Goal: Task Accomplishment & Management: Manage account settings

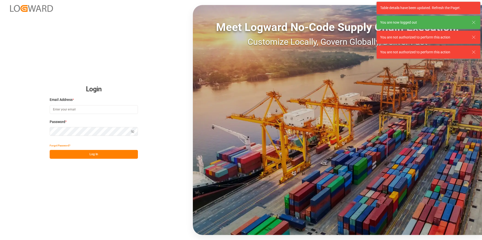
type input "[PERSON_NAME][EMAIL_ADDRESS][PERSON_NAME][DOMAIN_NAME]"
click at [92, 157] on button "Log In" at bounding box center [94, 154] width 88 height 9
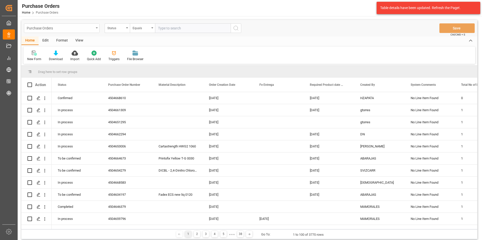
click at [91, 25] on div "Purchase Orders" at bounding box center [60, 28] width 67 height 6
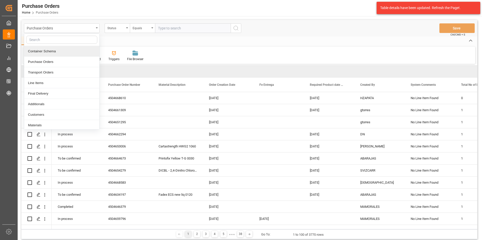
click at [71, 53] on div "Container Schema" at bounding box center [61, 51] width 75 height 11
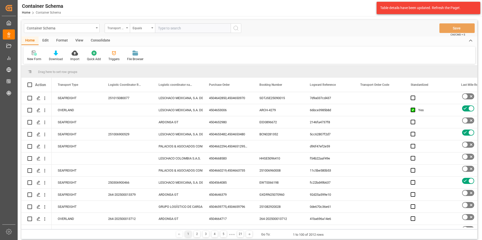
drag, startPoint x: 125, startPoint y: 30, endPoint x: 124, endPoint y: 32, distance: 2.6
click at [125, 30] on div "Transport Type" at bounding box center [117, 28] width 25 height 10
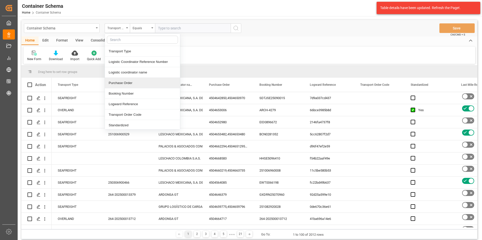
click at [116, 85] on div "Purchase Order" at bounding box center [142, 83] width 75 height 11
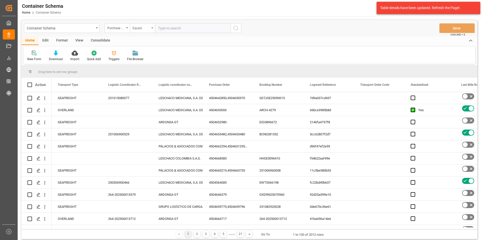
click at [135, 27] on div "Equals" at bounding box center [141, 28] width 17 height 6
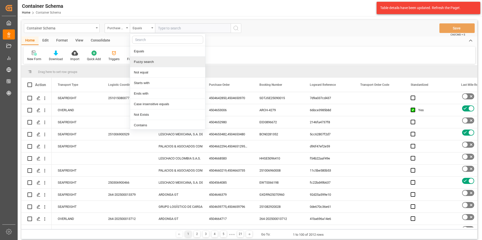
drag, startPoint x: 146, startPoint y: 60, endPoint x: 155, endPoint y: 52, distance: 11.9
click at [147, 60] on div "Fuzzy search" at bounding box center [167, 62] width 75 height 11
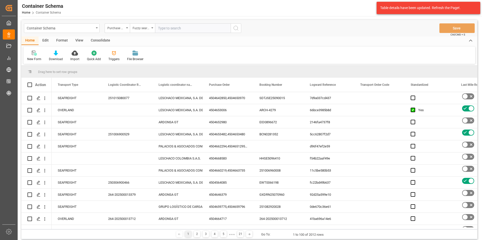
click at [167, 29] on input "text" at bounding box center [193, 28] width 76 height 10
paste input "4504590150"
type input "4504590150"
click at [239, 28] on button "search button" at bounding box center [236, 28] width 11 height 10
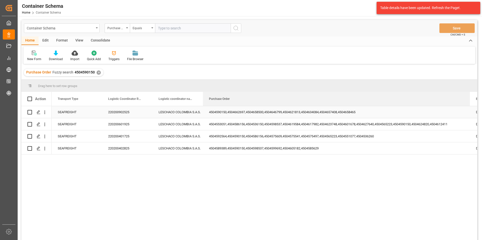
drag, startPoint x: 252, startPoint y: 97, endPoint x: 463, endPoint y: 111, distance: 211.1
click at [463, 111] on div "Action Transport Type Logistic Coordinator Reference Number Logistic coordinato…" at bounding box center [248, 168] width 455 height 152
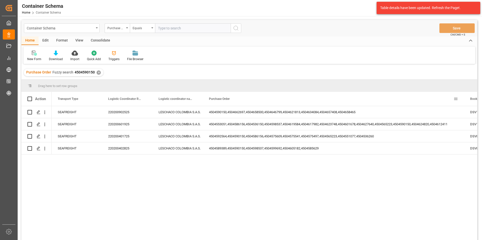
click at [96, 73] on div "✕" at bounding box center [98, 73] width 4 height 4
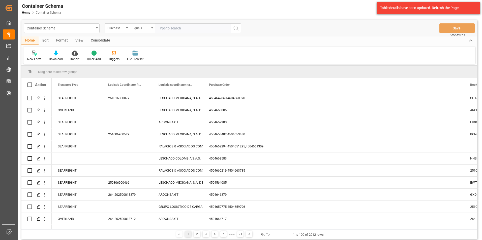
click at [150, 27] on div "Equals" at bounding box center [142, 28] width 25 height 10
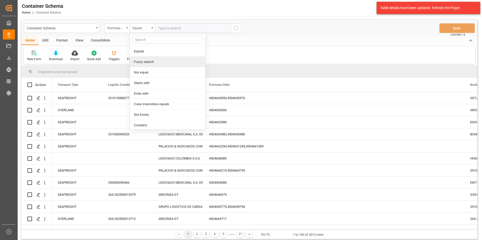
click at [147, 60] on div "Fuzzy search" at bounding box center [167, 62] width 75 height 11
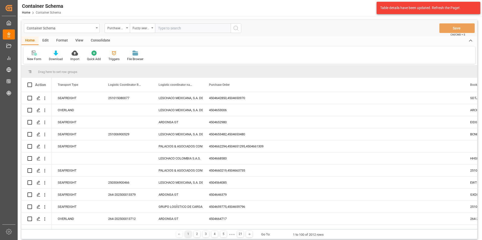
paste input "4504621813"
type input "4504621813"
click at [234, 28] on circle "search button" at bounding box center [236, 28] width 4 height 4
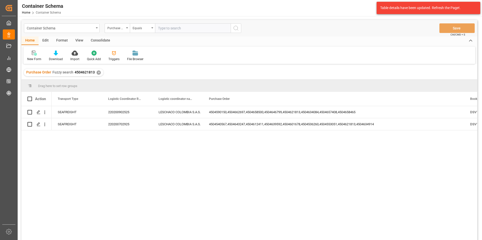
click at [98, 73] on div "✕" at bounding box center [98, 73] width 4 height 4
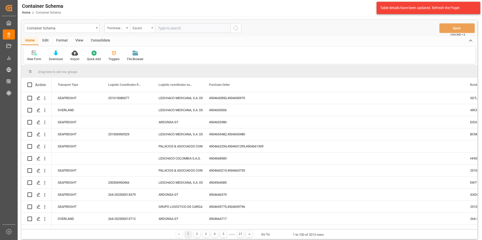
click at [147, 28] on div "Equals" at bounding box center [141, 28] width 17 height 6
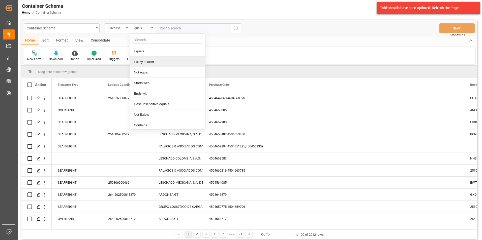
click at [150, 63] on div "Fuzzy search" at bounding box center [167, 62] width 75 height 11
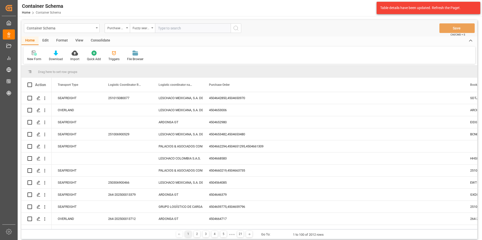
paste input "4504634084"
type input "4504634084"
click at [237, 32] on button "search button" at bounding box center [236, 28] width 11 height 10
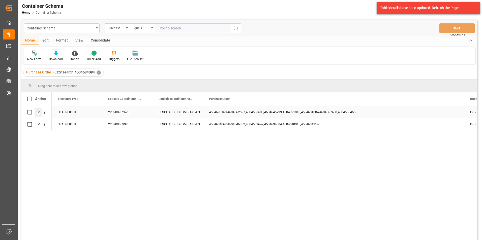
click at [41, 112] on div "Press SPACE to select this row." at bounding box center [39, 112] width 8 height 9
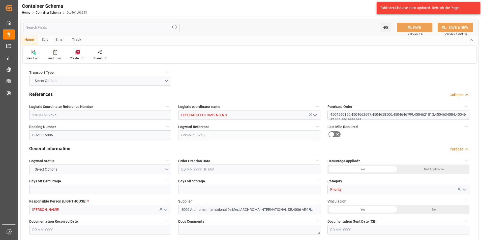
type input "220200902525"
type input "LESCHACO COLOMBIA S.A.S."
type textarea "4504590150,4504662697,4504658500,4504646799,4504621813,4504634084,4504657408,45…"
type input "DSV1115086"
type input "6cc461c06243"
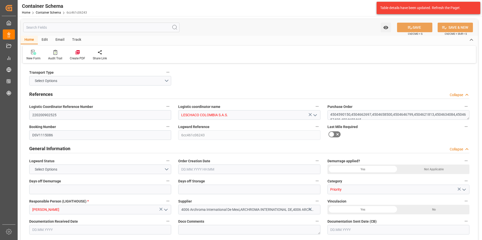
type input "Priority"
type input "[PERSON_NAME]"
type input "4006 Archroma International De Mexi,ARCHROMA INTERNATIONAL DE,4006 ARCHROMA INTE"
type input "Document Sent"
type input "BUENAVENTURA"
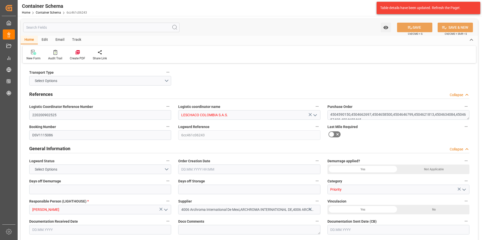
type input "TEXTIL"
type textarea "PALLET"
type input "10 PALLET"
type input "ARCHROMA [GEOGRAPHIC_DATA] S.A.S"
type textarea "[STREET_ADDRESS]"
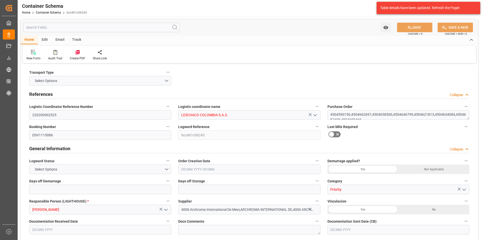
type input "HOUSE"
type input "CFR"
type input "Truck"
type input "Sea Ship"
type input "Truck"
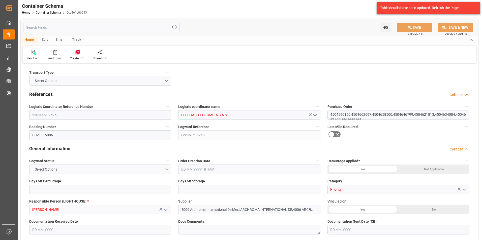
type input "FCL"
type input "EGSU3808468"
type input "DSV AIR & SEA, S.A. DE C.V."
type input "EGLV"
type input "Manzanillo"
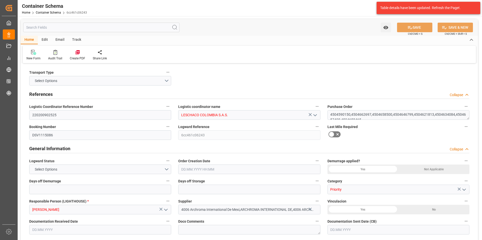
type input "Buenaventura"
type input "Ever Lucent"
type input "0747-068W"
type input "0"
type input "3"
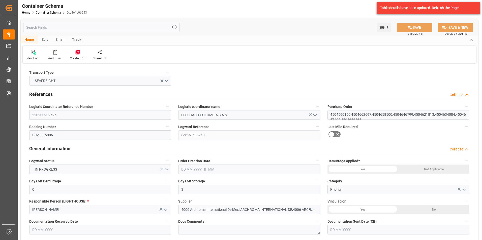
type input "9"
type input "10"
type input "3000"
type input "3072.9"
type input "Evergreen"
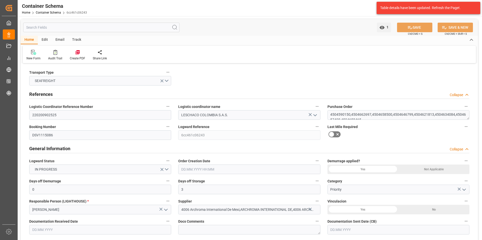
type input "Evergreen Marine Corp."
type input "MXZLO"
type input "COBUN"
type input "9629067"
type input "01.10.2025 09:30"
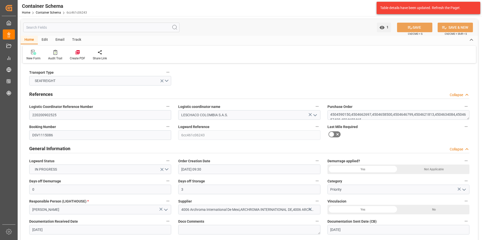
type input "[DATE]"
type input "14.10.2025"
type input "09.10.2025 09:30"
type input "16.10.2025 00:00"
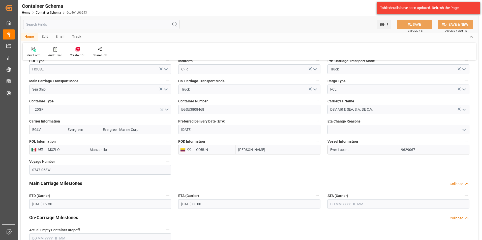
scroll to position [529, 0]
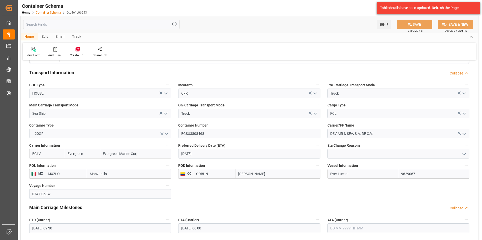
click at [40, 11] on link "Container Schema" at bounding box center [48, 13] width 25 height 4
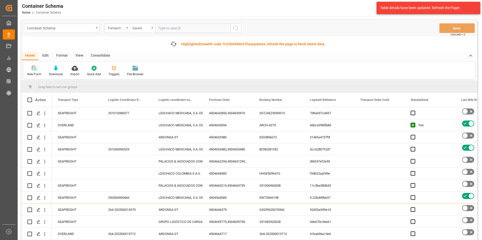
click at [96, 28] on icon "open menu" at bounding box center [97, 27] width 2 height 1
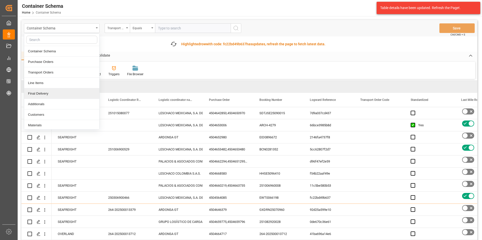
click at [61, 94] on div "Final Delivery" at bounding box center [61, 93] width 75 height 11
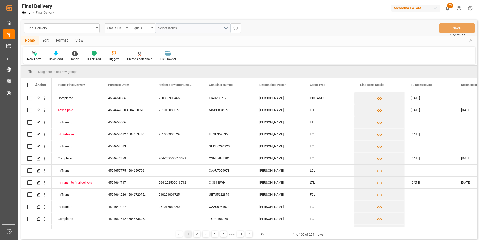
click at [118, 29] on div "Status Final Delivery" at bounding box center [115, 28] width 17 height 6
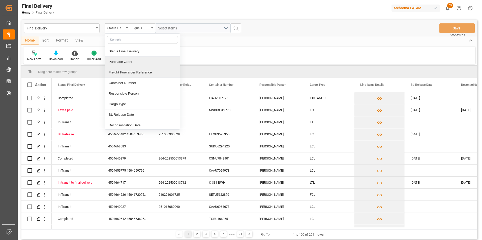
click at [134, 64] on div "Purchase Order" at bounding box center [142, 62] width 75 height 11
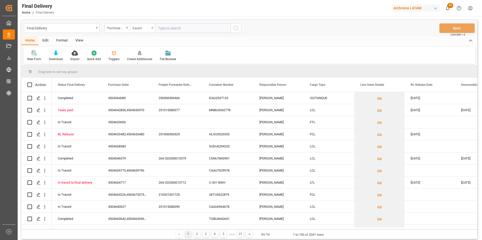
click at [145, 28] on div "Equals" at bounding box center [141, 28] width 17 height 6
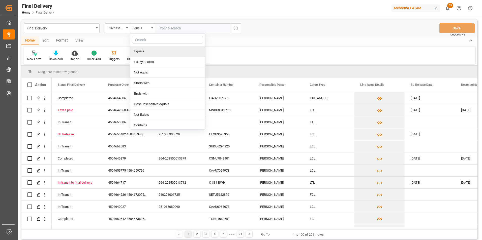
click at [153, 56] on div "Equals" at bounding box center [167, 51] width 75 height 11
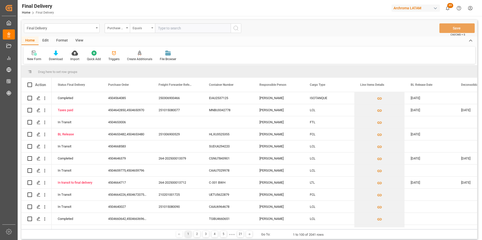
click at [152, 31] on div "Equals" at bounding box center [142, 28] width 25 height 10
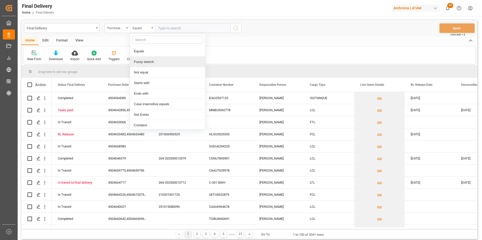
click at [155, 61] on div "Fuzzy search" at bounding box center [167, 62] width 75 height 11
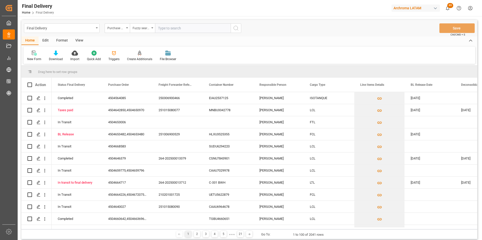
paste input "4504664717"
type input "4504664717"
click at [237, 28] on icon "search button" at bounding box center [236, 28] width 6 height 6
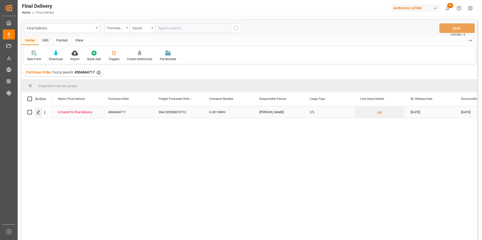
click at [37, 114] on icon "Press SPACE to select this row." at bounding box center [39, 112] width 4 height 4
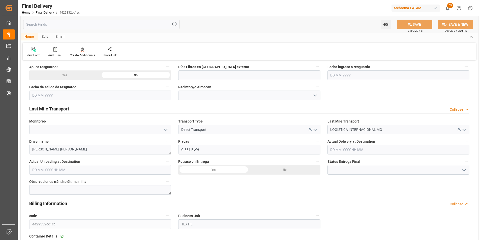
scroll to position [252, 0]
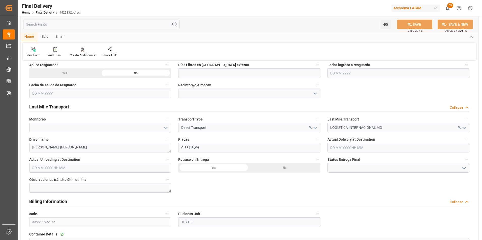
click at [41, 168] on input "text" at bounding box center [100, 168] width 142 height 10
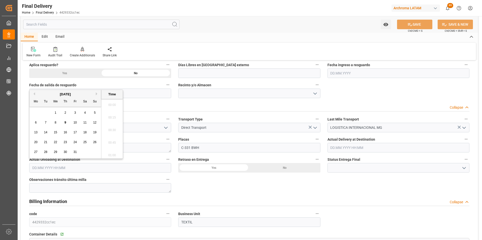
scroll to position [657, 0]
click at [64, 123] on div "9" at bounding box center [65, 123] width 6 height 6
type input "[DATE] 00:00"
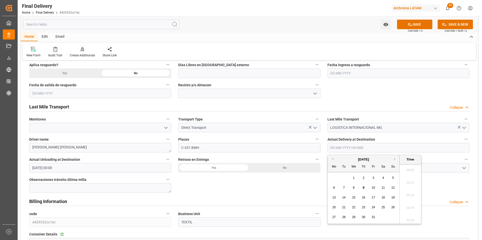
click at [338, 150] on input "text" at bounding box center [398, 148] width 142 height 10
click at [364, 188] on span "9" at bounding box center [364, 188] width 2 height 4
type input "[DATE] 00:00"
click at [460, 168] on button "open menu" at bounding box center [464, 168] width 8 height 8
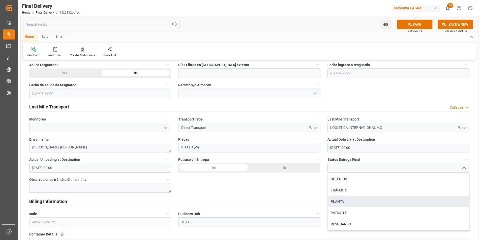
click at [351, 204] on div "PLANTA" at bounding box center [398, 201] width 141 height 11
type input "PLANTA"
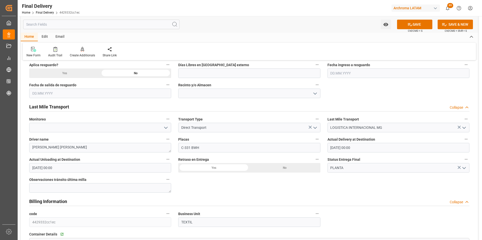
click at [280, 171] on div "No" at bounding box center [284, 168] width 71 height 10
click at [413, 25] on button "SAVE" at bounding box center [414, 25] width 35 height 10
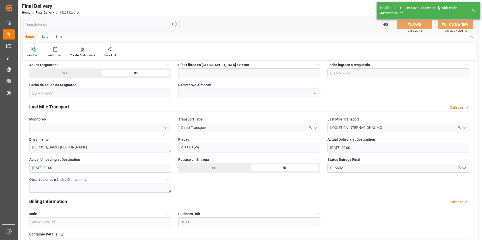
type input "Unloaded"
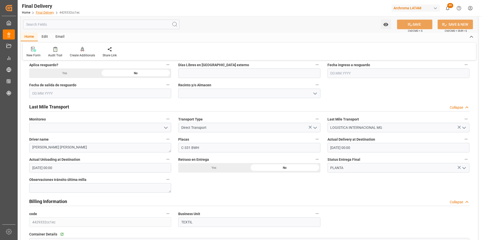
click at [47, 11] on link "Final Delivery" at bounding box center [45, 13] width 18 height 4
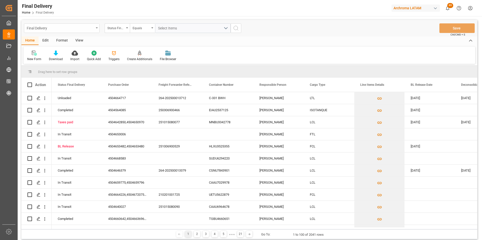
click at [95, 26] on div "Final Delivery" at bounding box center [62, 28] width 76 height 10
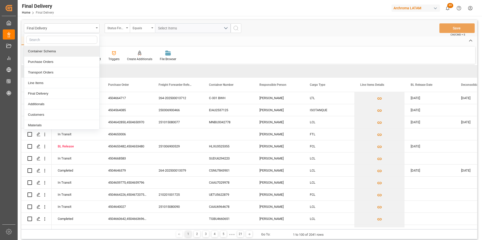
click at [55, 55] on div "Container Schema" at bounding box center [61, 51] width 75 height 11
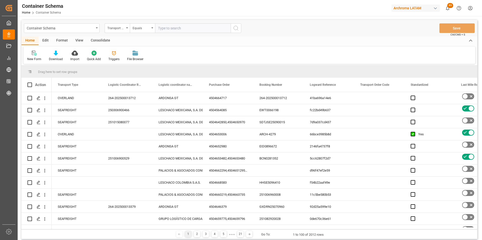
click at [124, 30] on div "Transport Type" at bounding box center [117, 28] width 25 height 10
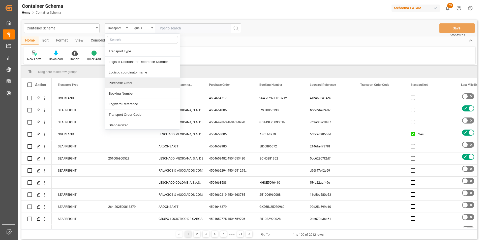
click at [123, 81] on div "Purchase Order" at bounding box center [142, 83] width 75 height 11
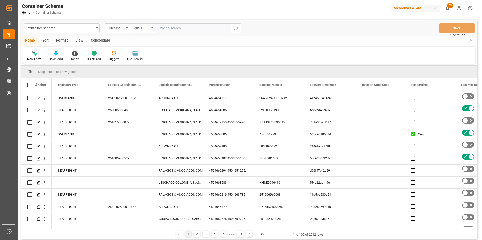
click at [139, 29] on div "Equals" at bounding box center [141, 28] width 17 height 6
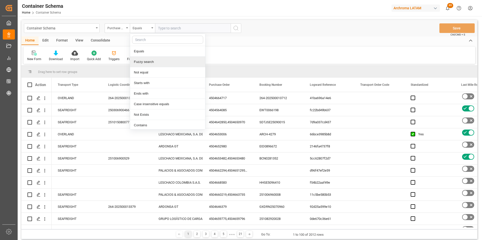
click at [140, 61] on div "Fuzzy search" at bounding box center [167, 62] width 75 height 11
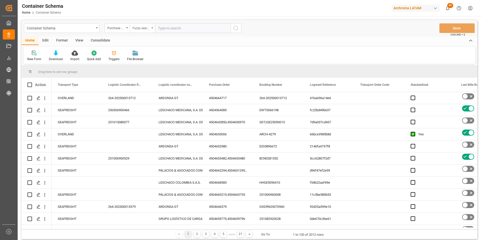
click at [150, 32] on div "Fuzzy search" at bounding box center [142, 28] width 25 height 10
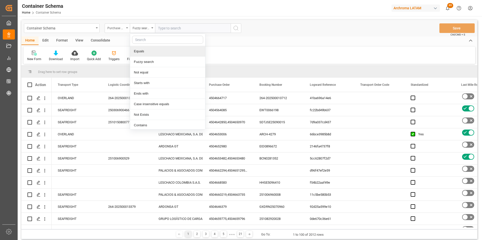
click at [116, 30] on div "Purchase Order" at bounding box center [115, 28] width 17 height 6
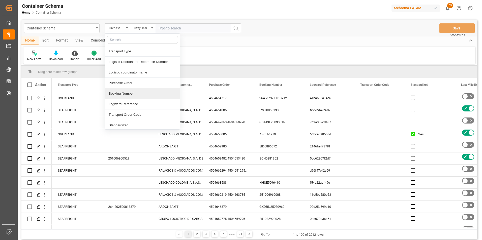
click at [125, 92] on div "Booking Number" at bounding box center [142, 93] width 75 height 11
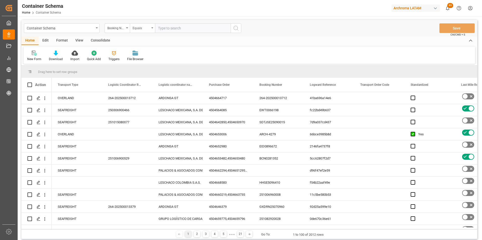
click at [140, 32] on div "Equals" at bounding box center [142, 28] width 25 height 10
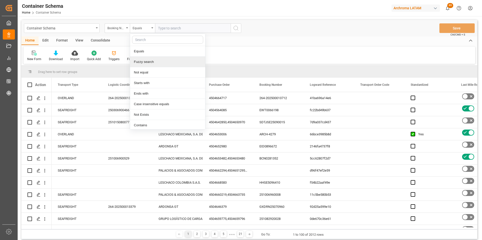
click at [151, 58] on div "Fuzzy search" at bounding box center [167, 62] width 75 height 11
paste input "6310066946"
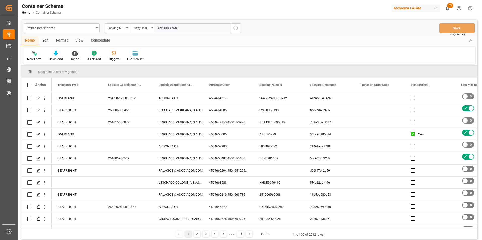
type input "6310066946"
click at [238, 28] on icon "search button" at bounding box center [236, 28] width 6 height 6
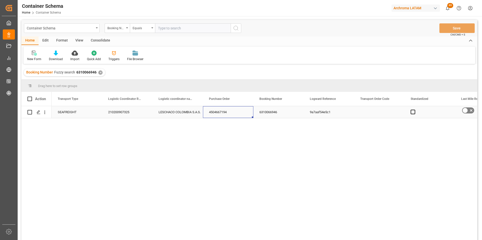
click at [217, 113] on div "4504667194" at bounding box center [228, 112] width 50 height 12
click at [39, 113] on icon "Press SPACE to select this row." at bounding box center [39, 112] width 4 height 4
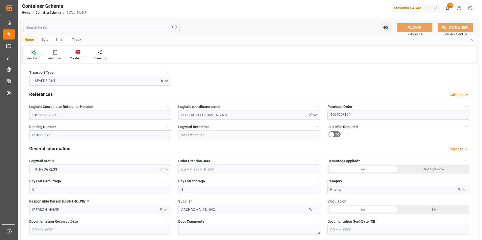
type input "0"
type input "3"
type input "1"
type input "25"
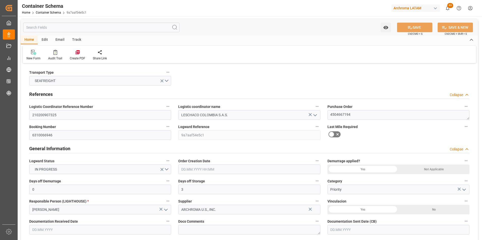
type input "26.55"
type input "ZIM"
type input "ZIM Integrated Shipping Services Ltd."
type input "USATL"
type input "COCTG"
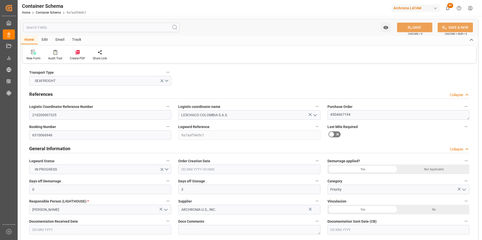
type input "9416977"
type input "[DATE] 11:30"
type input "[DATE]"
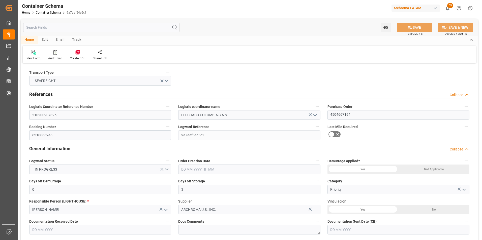
type input "[DATE] 00:00"
click at [335, 115] on textarea "4504667194" at bounding box center [398, 115] width 142 height 10
click at [44, 133] on input "6310066946" at bounding box center [100, 135] width 142 height 10
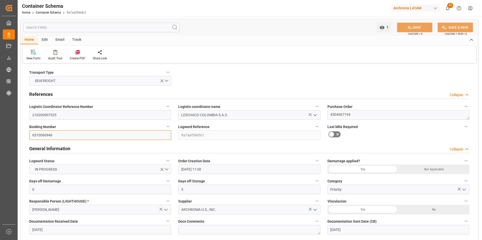
click at [44, 133] on input "6310066946" at bounding box center [100, 135] width 142 height 10
click at [334, 114] on textarea "4504667194" at bounding box center [398, 115] width 142 height 10
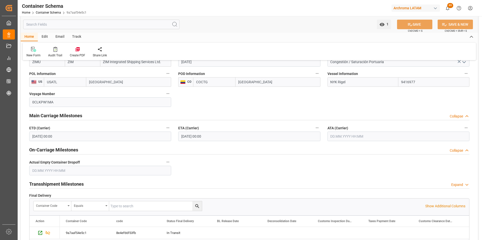
scroll to position [554, 0]
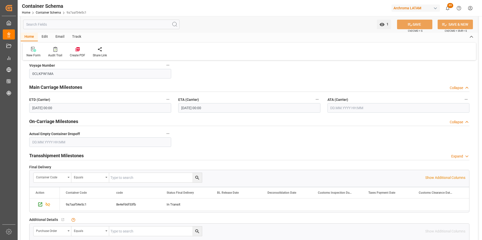
click at [339, 111] on input "text" at bounding box center [398, 108] width 142 height 10
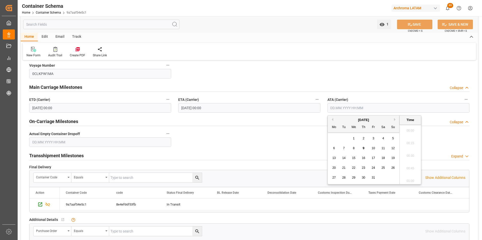
scroll to position [669, 0]
click at [363, 148] on span "9" at bounding box center [364, 149] width 2 height 4
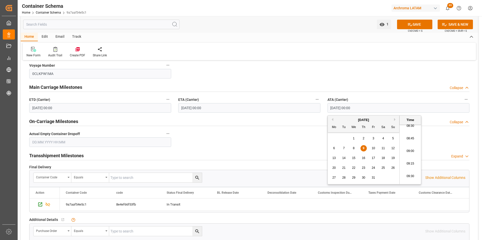
scroll to position [443, 0]
click at [408, 130] on li "08:45" at bounding box center [409, 129] width 21 height 13
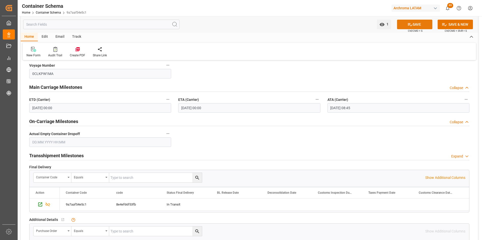
click at [416, 25] on button "SAVE" at bounding box center [414, 25] width 35 height 10
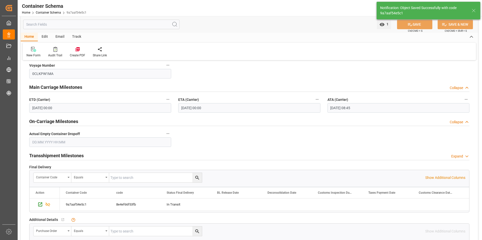
type input "[DATE] 00:00"
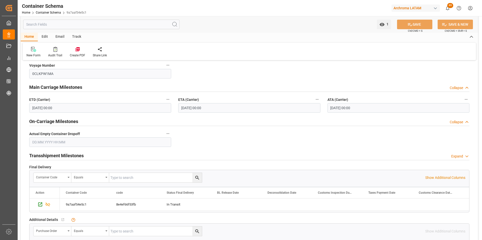
click at [60, 38] on div "Email" at bounding box center [60, 37] width 17 height 9
click at [40, 49] on div at bounding box center [33, 49] width 15 height 5
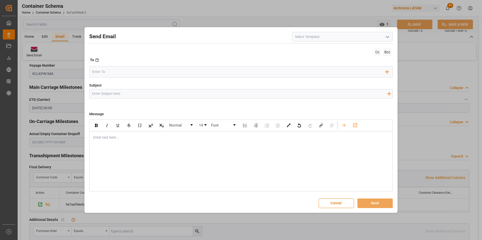
click at [386, 39] on icon "open menu" at bounding box center [387, 37] width 6 height 6
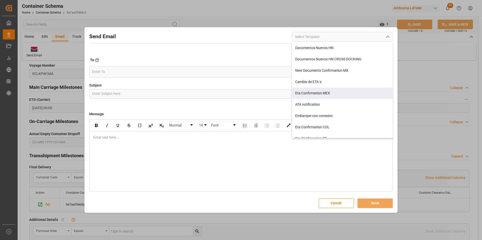
click at [317, 102] on div "ATA notification" at bounding box center [342, 104] width 100 height 11
type input "ATA notification"
type input "Aviso de llegada | PO {{purchaseOrder}} | BL {{bookingNumber}} | Contenedor {{c…"
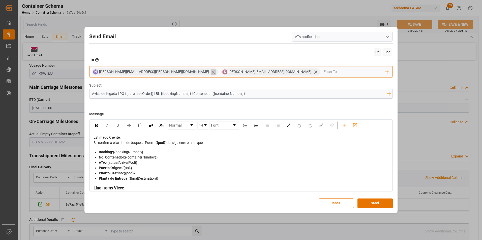
click at [211, 72] on icon at bounding box center [213, 72] width 5 height 5
click at [184, 72] on icon at bounding box center [186, 72] width 5 height 5
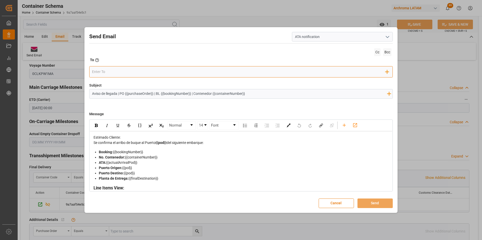
click at [149, 72] on input "email" at bounding box center [238, 72] width 293 height 8
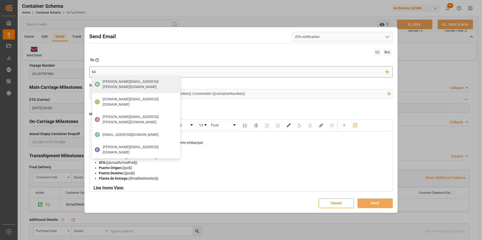
type input "[PERSON_NAME]"
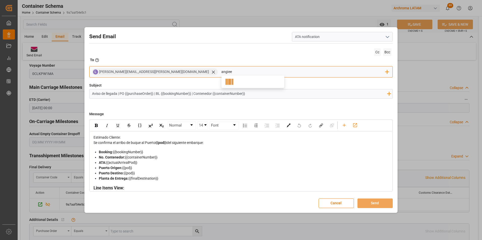
type input "[EMAIL_ADDRESS][PERSON_NAME][DOMAIN_NAME]"
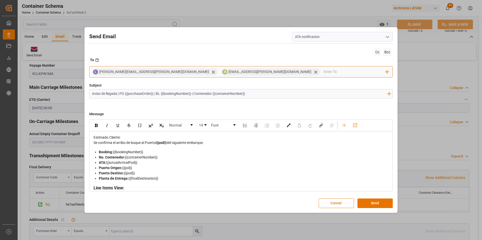
click at [323, 73] on input "email" at bounding box center [354, 72] width 62 height 8
type input "v"
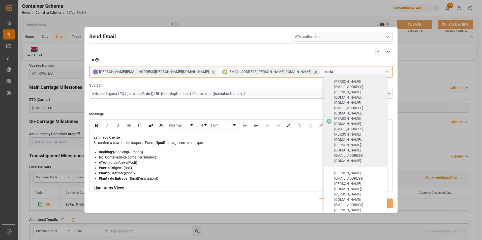
type input "maria"
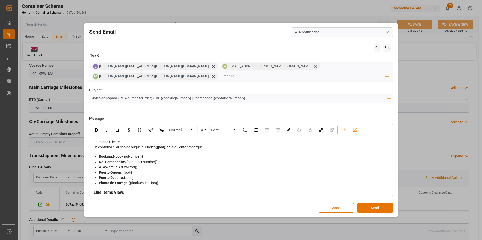
click at [92, 94] on input "Aviso de llegada | PO {{purchaseOrder}} | BL {{bookingNumber}} | Contenedor {{c…" at bounding box center [239, 98] width 300 height 9
type input "COL || Aviso de llegada | PO {{purchaseOrder}} | BL {{bookingNumber}} | Contene…"
click at [384, 203] on button "Send" at bounding box center [374, 208] width 35 height 10
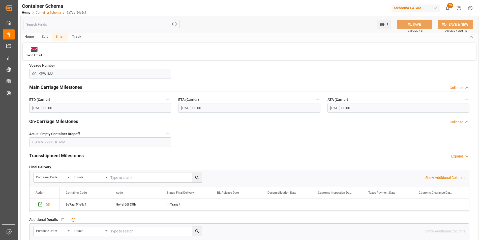
click at [48, 13] on link "Container Schema" at bounding box center [48, 13] width 25 height 4
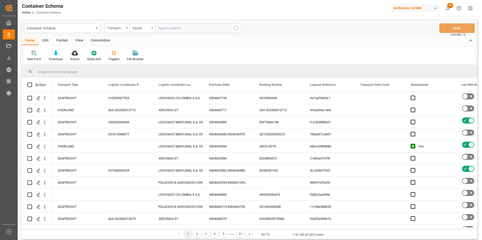
click at [120, 30] on div "Transport Type" at bounding box center [115, 28] width 17 height 6
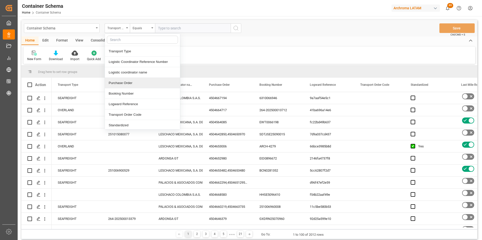
click at [125, 80] on div "Purchase Order" at bounding box center [142, 83] width 75 height 11
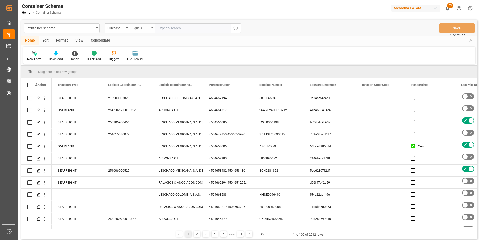
click at [143, 26] on div "Equals" at bounding box center [141, 28] width 17 height 6
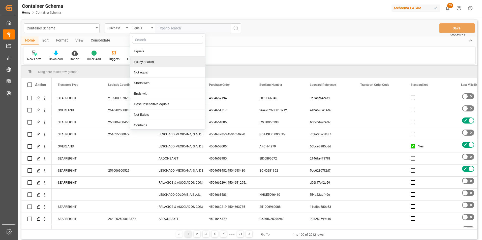
click at [157, 60] on div "Fuzzy search" at bounding box center [167, 62] width 75 height 11
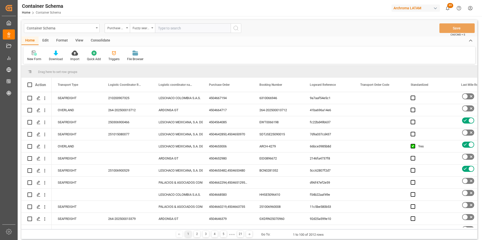
paste input "4504655517"
type input "4504655517"
click at [237, 28] on icon "search button" at bounding box center [236, 28] width 6 height 6
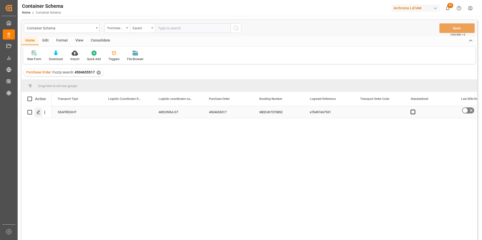
click at [39, 112] on icon "Press SPACE to select this row." at bounding box center [39, 112] width 4 height 4
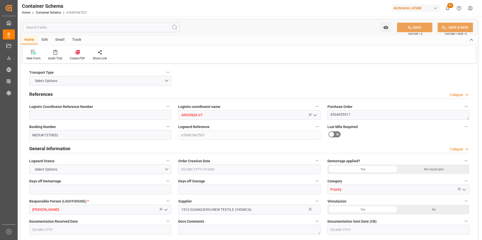
type input "0"
type input "1"
type input "8"
type input "8000"
type input "8448"
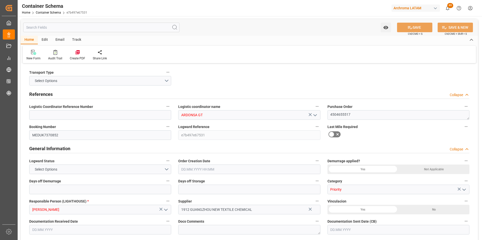
type input "MSC"
type input "Mediterranean Shipping Company"
type input "CNNAH"
type input "GTPRQ"
type input "[DATE] 15:45"
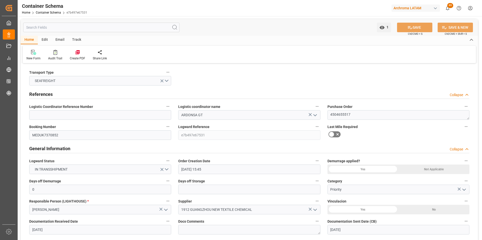
type input "[DATE]"
type input "[DATE] 00:00"
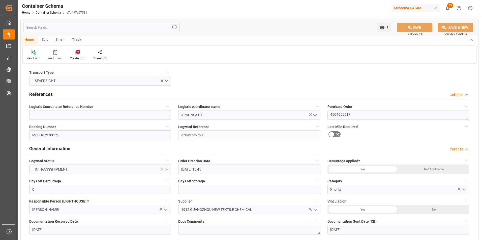
click at [55, 39] on div "Email" at bounding box center [60, 40] width 17 height 9
drag, startPoint x: 55, startPoint y: 39, endPoint x: 41, endPoint y: 51, distance: 18.6
click at [41, 51] on div "Send Email" at bounding box center [34, 55] width 23 height 11
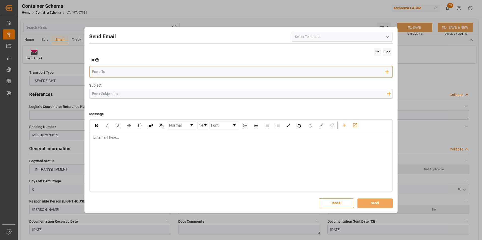
click at [161, 69] on input "email" at bounding box center [238, 72] width 293 height 8
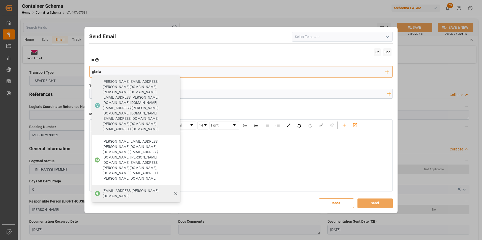
type input "gloria"
click at [135, 188] on span "[EMAIL_ADDRESS][PERSON_NAME][DOMAIN_NAME]" at bounding box center [140, 193] width 74 height 11
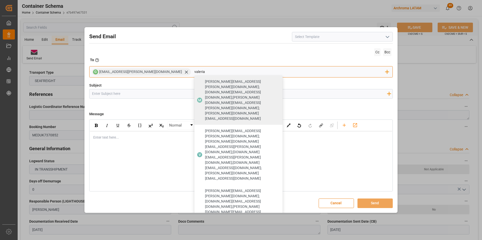
type input "valeria"
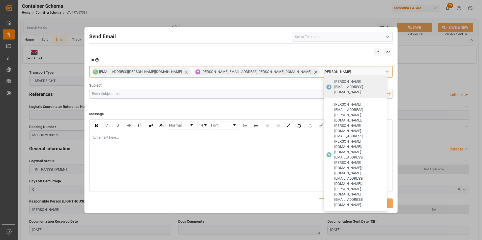
type input "[PERSON_NAME][EMAIL_ADDRESS][DOMAIN_NAME]"
click at [334, 83] on span "[PERSON_NAME][EMAIL_ADDRESS][DOMAIN_NAME]" at bounding box center [358, 87] width 49 height 16
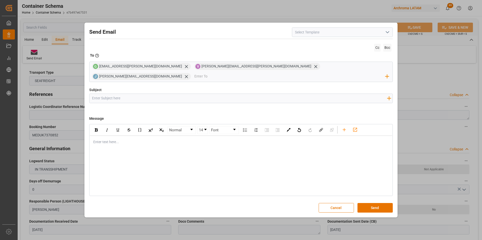
click at [116, 97] on input "Subject" at bounding box center [239, 98] width 300 height 9
paste input "GT || TRACKING || PO 4504655517 || Contenedor MSDU1288397 || Prioridad || Bodeg…"
type input "GT || TRACKING || PO 4504655517 || Contenedor MSDU1288397 || Prioridad || Bodeg…"
click at [127, 140] on div "rdw-editor" at bounding box center [240, 142] width 295 height 5
paste div "rdw-editor"
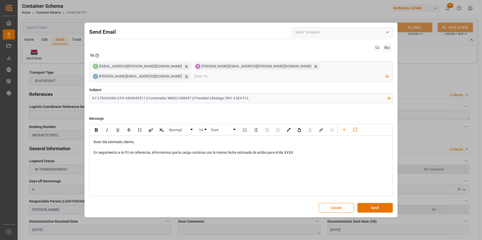
click at [289, 151] on span "En seguimiento a la PO en referencia, informamos que la carga continúa con la m…" at bounding box center [193, 153] width 200 height 4
click at [279, 156] on div "rdw-editor" at bounding box center [240, 157] width 295 height 5
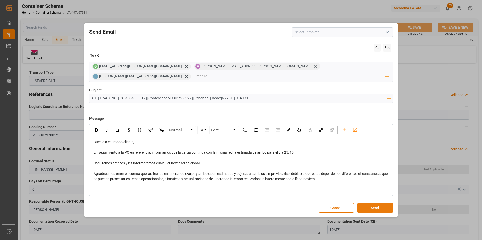
click at [377, 203] on button "Send" at bounding box center [374, 208] width 35 height 10
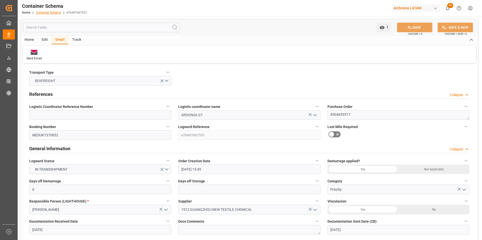
click at [51, 13] on link "Container Schema" at bounding box center [48, 13] width 25 height 4
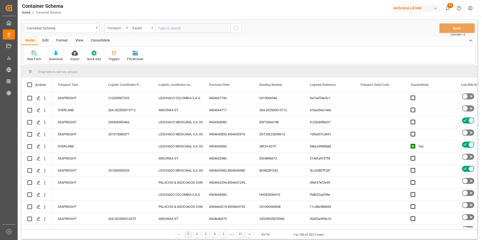
click at [123, 30] on div "Transport Type" at bounding box center [115, 28] width 17 height 6
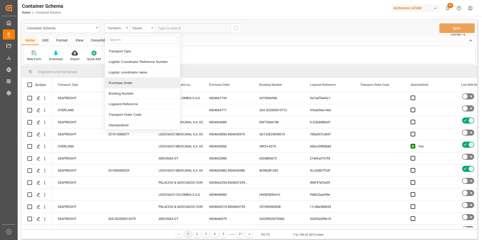
click at [128, 78] on div "Purchase Order" at bounding box center [142, 83] width 75 height 11
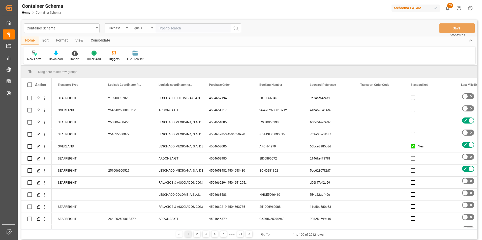
click at [136, 28] on div "Equals" at bounding box center [141, 28] width 17 height 6
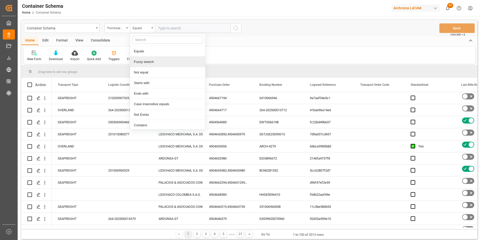
click at [142, 62] on div "Fuzzy search" at bounding box center [167, 62] width 75 height 11
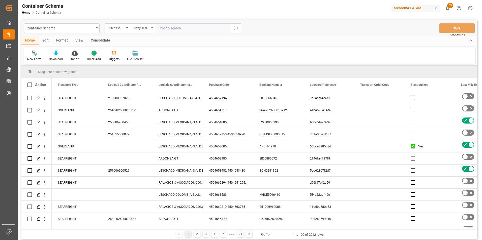
paste input "4504641936"
type input "4504641936"
click at [238, 30] on icon "search button" at bounding box center [236, 28] width 6 height 6
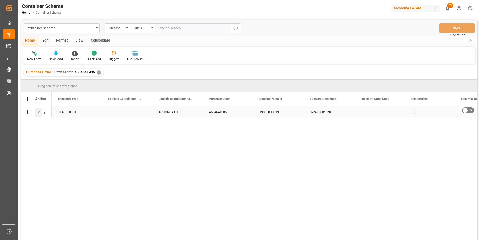
click at [39, 111] on polygon "Press SPACE to select this row." at bounding box center [38, 112] width 3 height 3
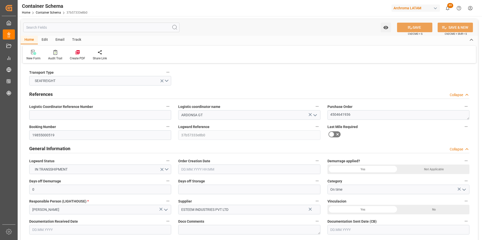
type input "0"
type input "1"
type input "9"
type input "6840"
type input "7344"
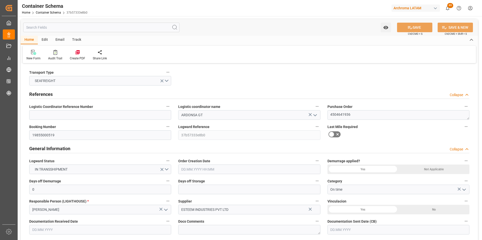
type input "CMACGM"
type input "CMA CGM Group"
type input "INMUN"
type input "GTPRQ"
type input "9200706"
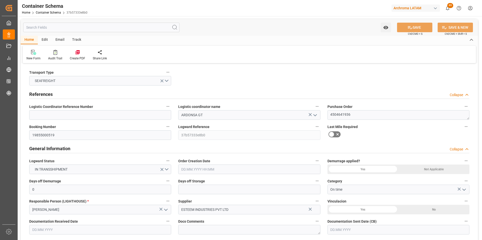
type input "[DATE] 10:00"
type input "[DATE]"
type input "[DATE] 12:45"
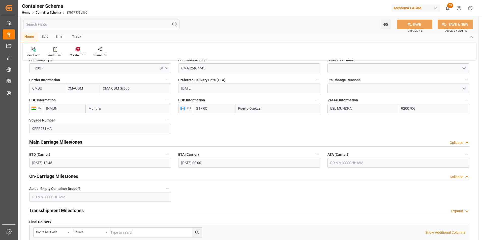
scroll to position [504, 0]
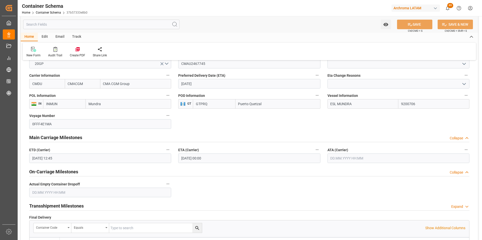
click at [200, 157] on input "[DATE] 00:00" at bounding box center [249, 159] width 142 height 10
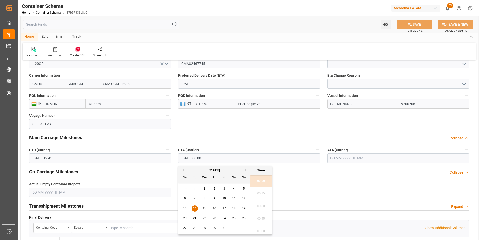
click at [233, 207] on span "18" at bounding box center [233, 209] width 3 height 4
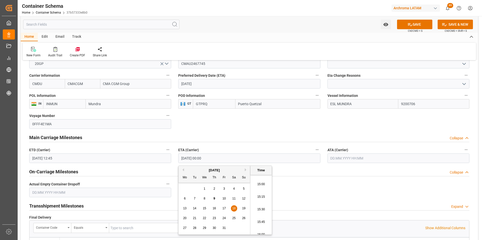
scroll to position [756, 0]
click at [259, 183] on li "15:00" at bounding box center [260, 181] width 21 height 13
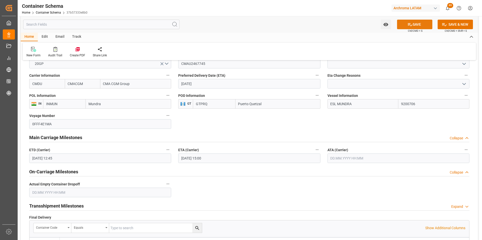
click at [414, 26] on button "SAVE" at bounding box center [414, 25] width 35 height 10
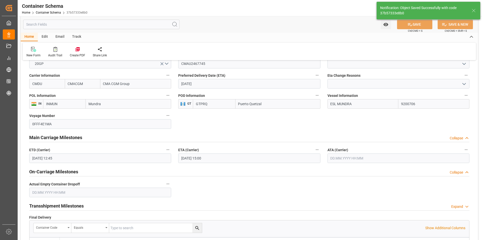
type input "[DATE] 00:00"
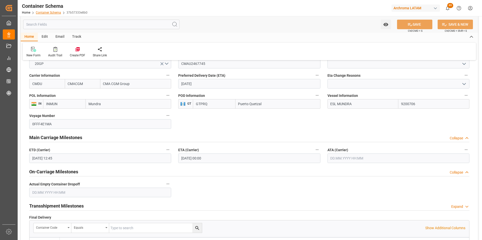
click at [52, 12] on link "Container Schema" at bounding box center [48, 13] width 25 height 4
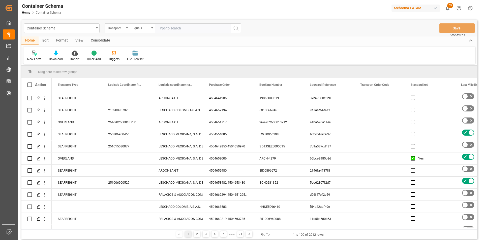
click at [110, 27] on div "Transport Type" at bounding box center [115, 28] width 17 height 6
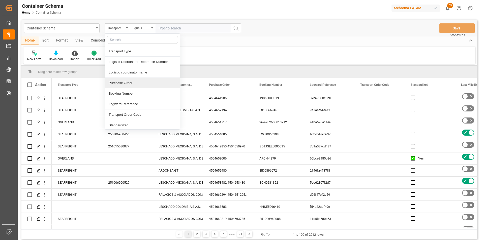
click at [123, 82] on div "Purchase Order" at bounding box center [142, 83] width 75 height 11
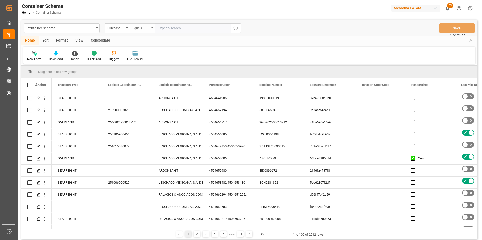
click at [135, 25] on div "Equals" at bounding box center [141, 28] width 17 height 6
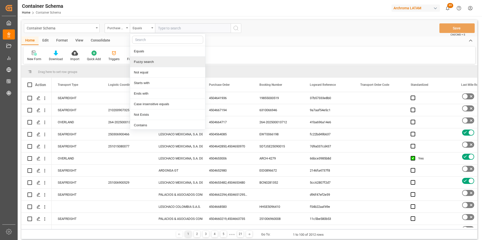
click at [149, 59] on div "Fuzzy search" at bounding box center [167, 62] width 75 height 11
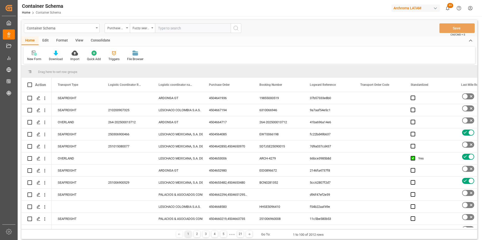
paste input "4504662312"
type input "4504662312"
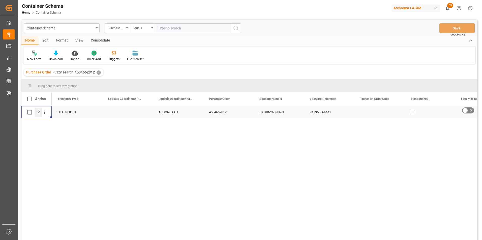
click at [41, 113] on div "Press SPACE to select this row." at bounding box center [39, 112] width 8 height 9
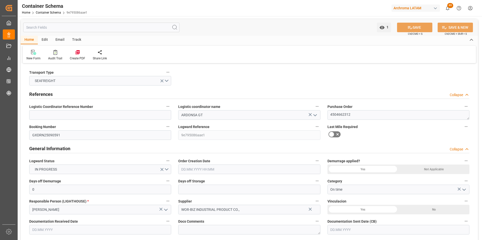
type input "0"
type input "1"
type input "2"
type input "800"
type input "848"
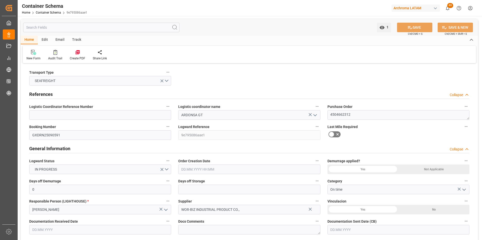
type input "Hapag [PERSON_NAME]"
type input "Hapag Lloyd Aktiengesellschaft"
type input "CNSGH"
type input "GTPRQ"
type input "9975612"
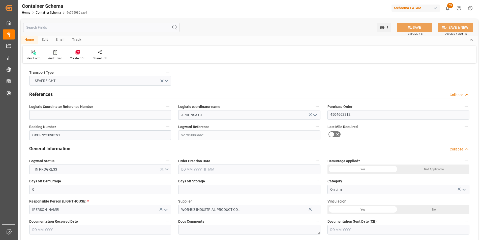
type input "[DATE] 11:45"
type input "[DATE]"
type input "[DATE] 13:45"
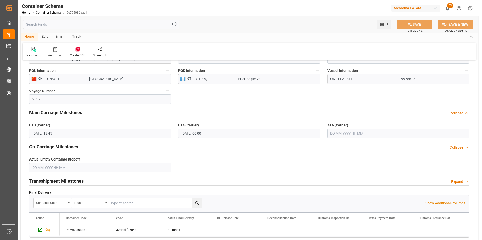
scroll to position [529, 0]
click at [199, 135] on input "[DATE] 00:00" at bounding box center [249, 133] width 142 height 10
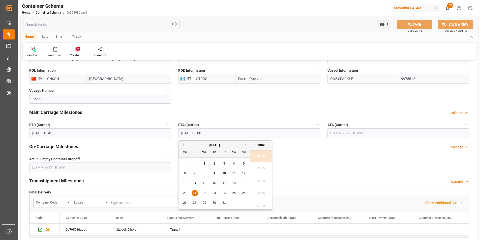
click at [233, 195] on span "25" at bounding box center [233, 193] width 3 height 4
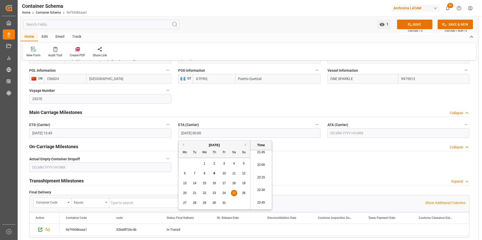
scroll to position [1108, 0]
click at [262, 205] on li "23:00" at bounding box center [260, 206] width 21 height 13
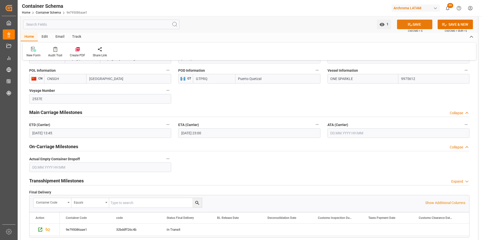
click at [411, 22] on icon at bounding box center [409, 24] width 5 height 5
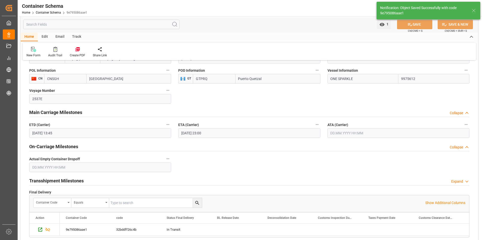
type input "[DATE] 00:00"
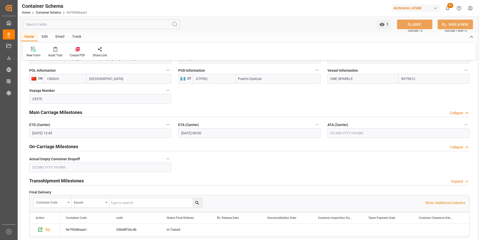
scroll to position [529, 0]
click at [54, 13] on link "Container Schema" at bounding box center [48, 13] width 25 height 4
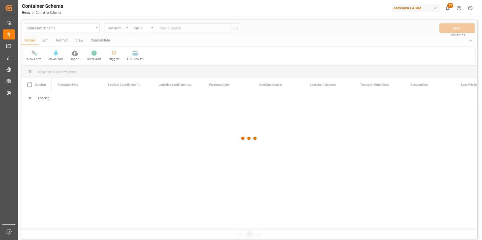
click at [122, 30] on div at bounding box center [248, 138] width 455 height 237
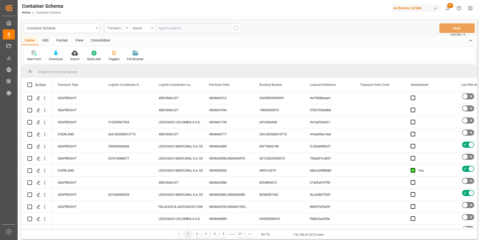
click at [125, 30] on div "Transport Type" at bounding box center [117, 28] width 25 height 10
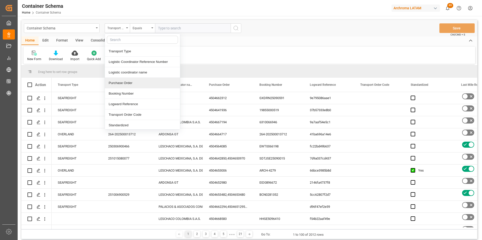
click at [128, 86] on div "Purchase Order" at bounding box center [142, 83] width 75 height 11
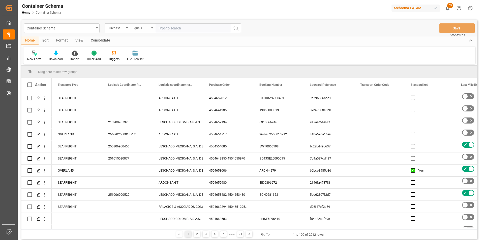
click at [140, 31] on div "Equals" at bounding box center [142, 28] width 25 height 10
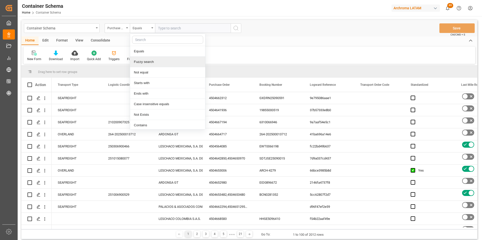
click at [150, 64] on div "Fuzzy search" at bounding box center [167, 62] width 75 height 11
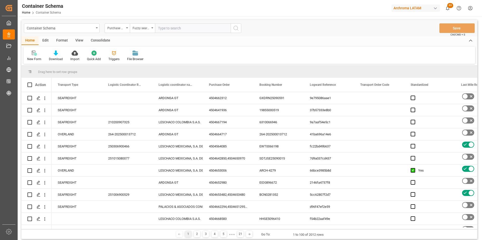
paste input "MSMU1808155"
click at [176, 28] on input "MSMU1808155" at bounding box center [193, 28] width 76 height 10
paste input "4504658012"
type input "4504658012"
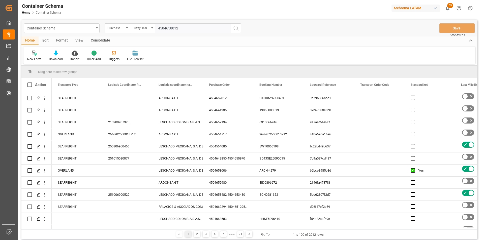
click at [240, 30] on button "search button" at bounding box center [236, 28] width 11 height 10
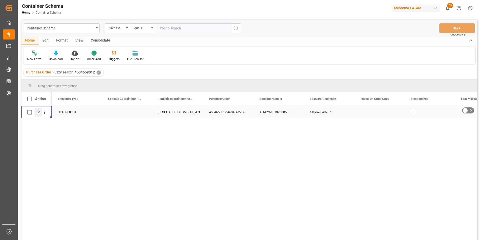
click at [40, 114] on icon "Press SPACE to select this row." at bounding box center [39, 112] width 4 height 4
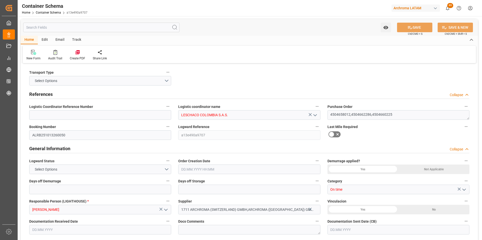
type input "0"
type input "3"
type input "18"
type input "2320"
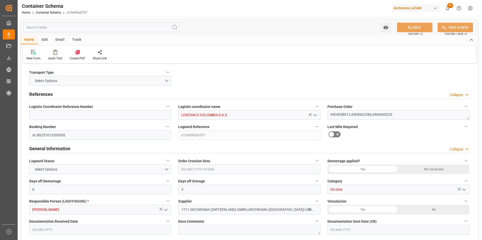
type input "2423.36"
type input "DEBRE"
type input "COCTG"
type input "9768007"
type input "[DATE] 14:00"
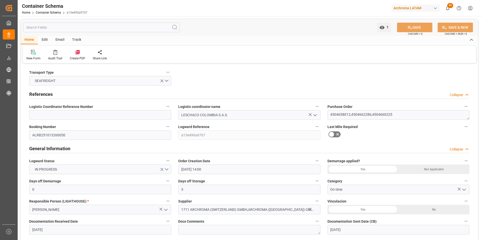
type input "[DATE]"
type input "[DATE] 00:00"
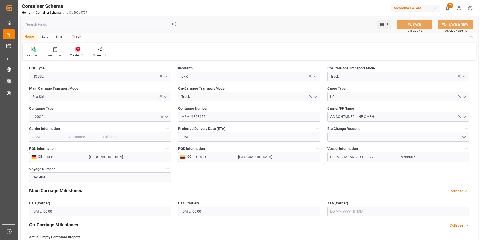
scroll to position [479, 0]
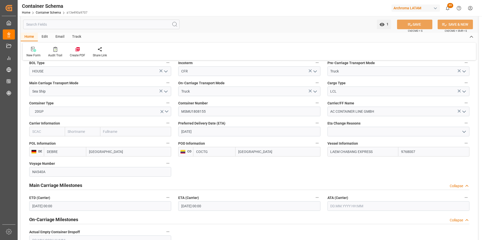
click at [36, 208] on input "[DATE] 00:00" at bounding box center [100, 207] width 142 height 10
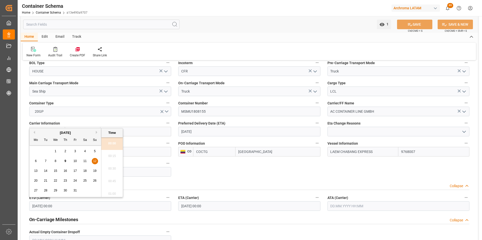
click at [56, 172] on span "15" at bounding box center [55, 171] width 3 height 4
type input "[DATE] 00:00"
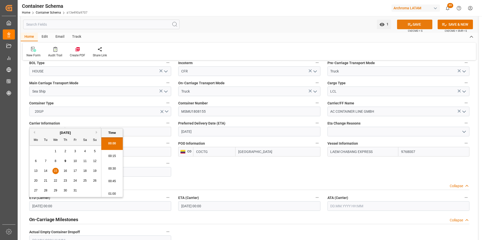
click at [423, 25] on button "SAVE" at bounding box center [414, 25] width 35 height 10
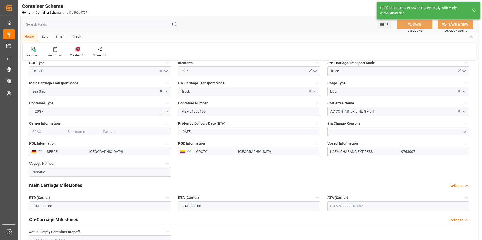
click at [56, 36] on div "Email" at bounding box center [60, 37] width 17 height 9
click at [34, 50] on icon at bounding box center [34, 48] width 7 height 3
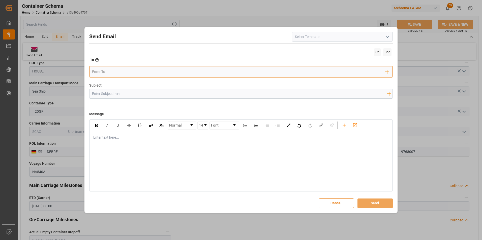
click at [113, 71] on input "email" at bounding box center [238, 72] width 293 height 8
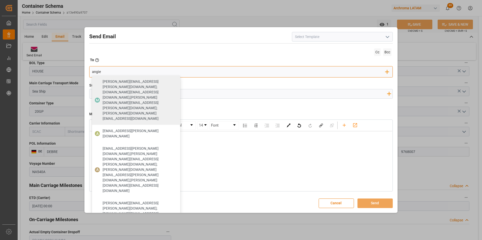
type input "[EMAIL_ADDRESS][PERSON_NAME][DOMAIN_NAME]"
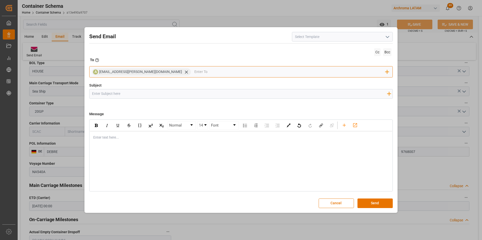
click at [194, 72] on input "email" at bounding box center [289, 72] width 191 height 8
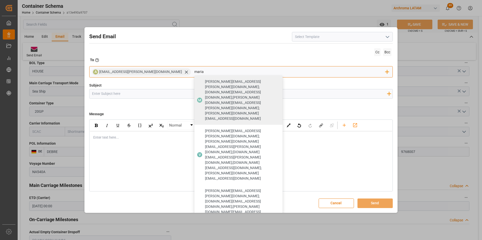
type input "maria"
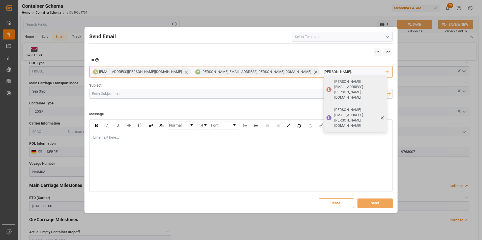
type input "[PERSON_NAME]."
click at [326, 115] on span "L" at bounding box center [328, 117] width 5 height 5
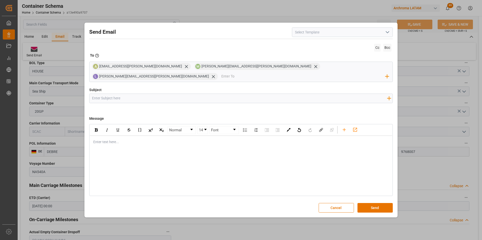
click at [215, 95] on input "Subject" at bounding box center [239, 98] width 300 height 9
drag, startPoint x: 188, startPoint y: 93, endPoint x: 66, endPoint y: 94, distance: 122.4
click at [66, 94] on div "Send Email Cc Bcc To Enter the TO Email address A [EMAIL_ADDRESS][PERSON_NAME][…" at bounding box center [241, 120] width 482 height 240
click at [146, 94] on input "COL || STATUS ZARPE" at bounding box center [239, 98] width 300 height 9
paste input "4504658012,4504660225,4504662286"
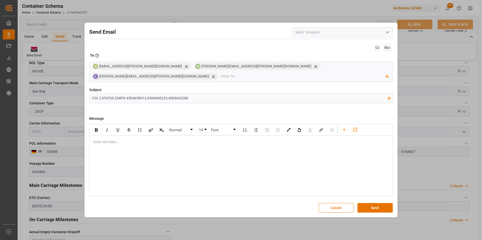
click at [127, 94] on input "COL || STATUS ZARPE 4504658012,4504660225,4504662286" at bounding box center [239, 98] width 300 height 9
click at [102, 95] on input "COL || STATUS ZARPE || PO 4504658012,4504660225,4504662286" at bounding box center [239, 98] width 300 height 9
click at [214, 96] on input "COL || TE || STATUS ZARPE || PO 4504658012,4504660225,4504662286" at bounding box center [239, 98] width 300 height 9
click at [242, 94] on input "COL || TE || STATUS ZARPE || PO 4504658012,4504660225,4504662286 ||" at bounding box center [239, 98] width 300 height 9
paste input "ARCHROMA SWIFTZERLAND//ARCHROMA [GEOGRAPHIC_DATA]"
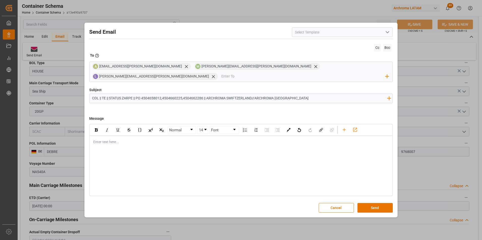
click at [256, 94] on input "COL || TE || STATUS ZARPE || PO 4504658012,4504660225,4504662286 || ARCHROMA SW…" at bounding box center [239, 98] width 300 height 9
type input "COL || TE || STATUS ZARPE || PO 4504658012,4504660225,4504662286 || ARCHROMA SW…"
click at [103, 141] on div "Enter text here..." at bounding box center [241, 142] width 303 height 12
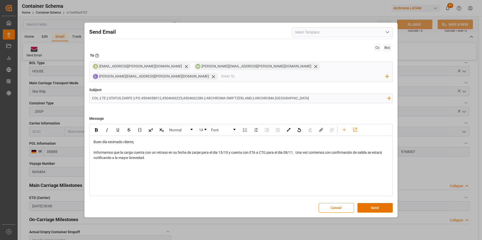
click at [120, 170] on div "Buen día estimado cliente, Informamos que la carga cuenta con un retraso en su …" at bounding box center [241, 155] width 303 height 39
click at [107, 166] on div "rdw-editor" at bounding box center [240, 168] width 295 height 5
click at [119, 161] on div "rdw-editor" at bounding box center [240, 163] width 295 height 5
click at [369, 203] on button "Send" at bounding box center [374, 208] width 35 height 10
